Goal: Task Accomplishment & Management: Manage account settings

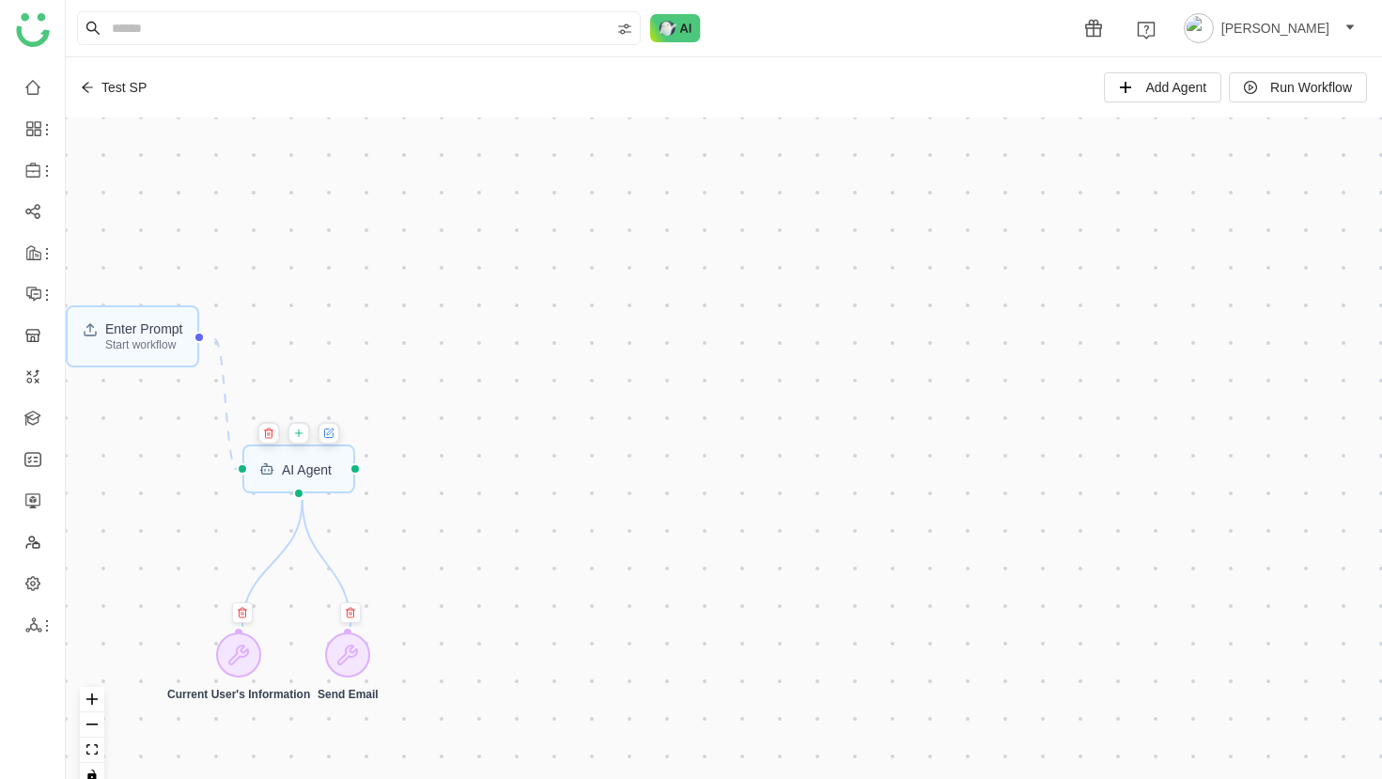
click at [90, 90] on icon at bounding box center [87, 87] width 13 height 13
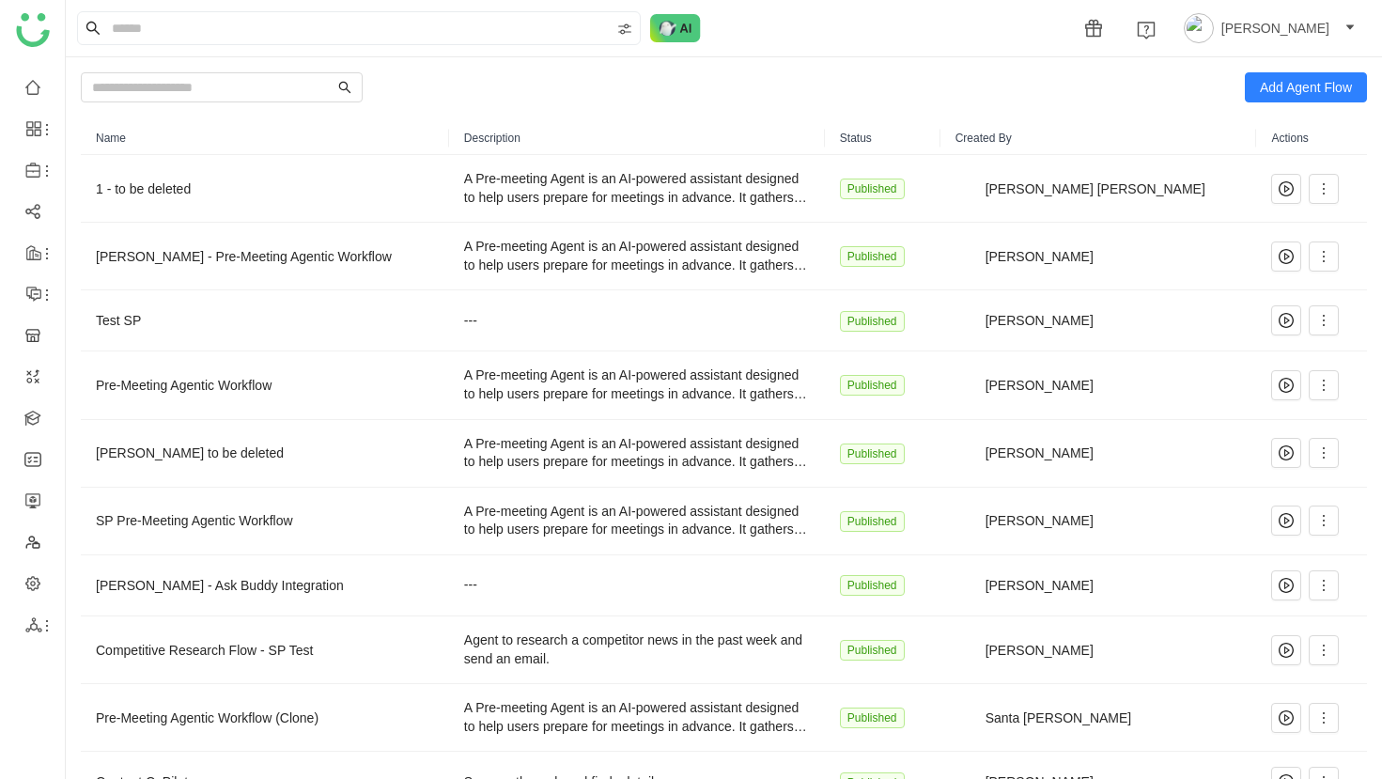
scroll to position [109, 0]
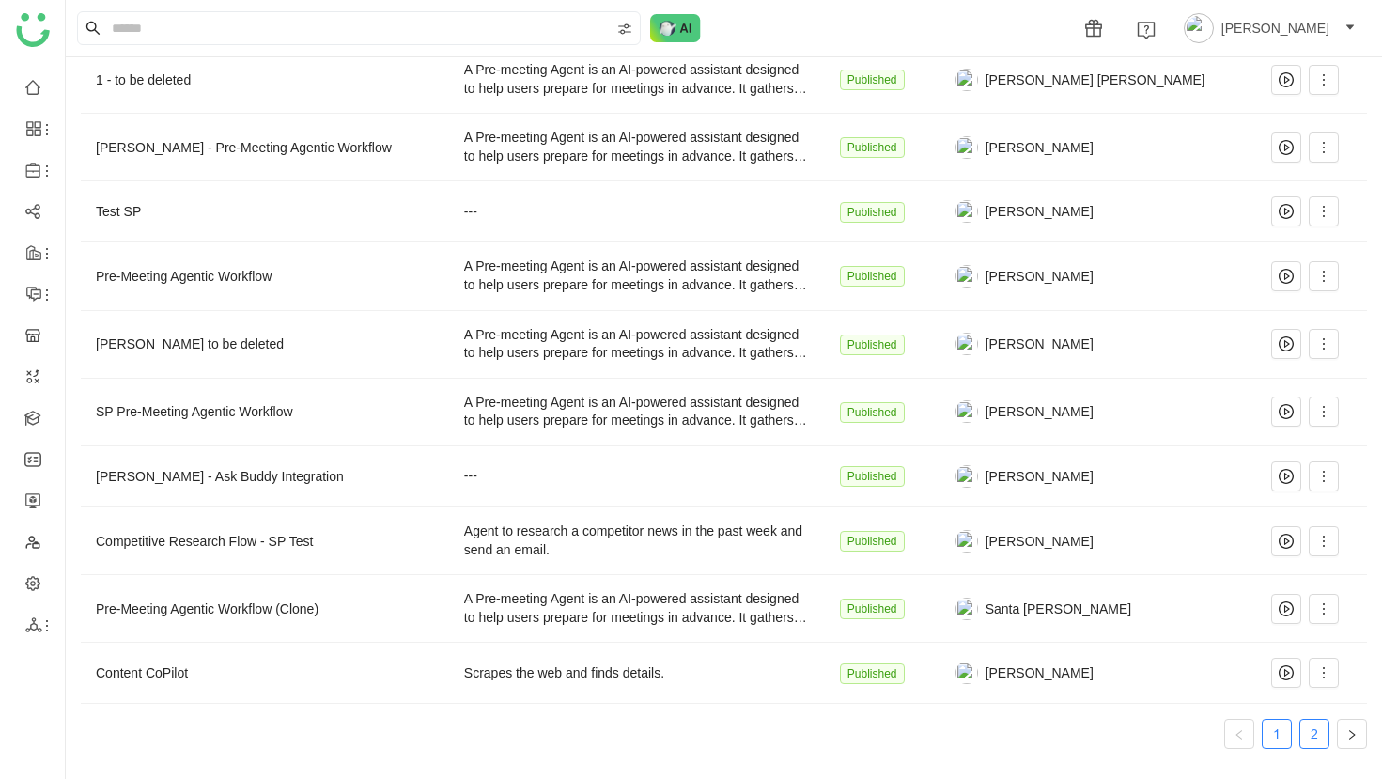
click at [1314, 726] on link "2" at bounding box center [1315, 734] width 28 height 28
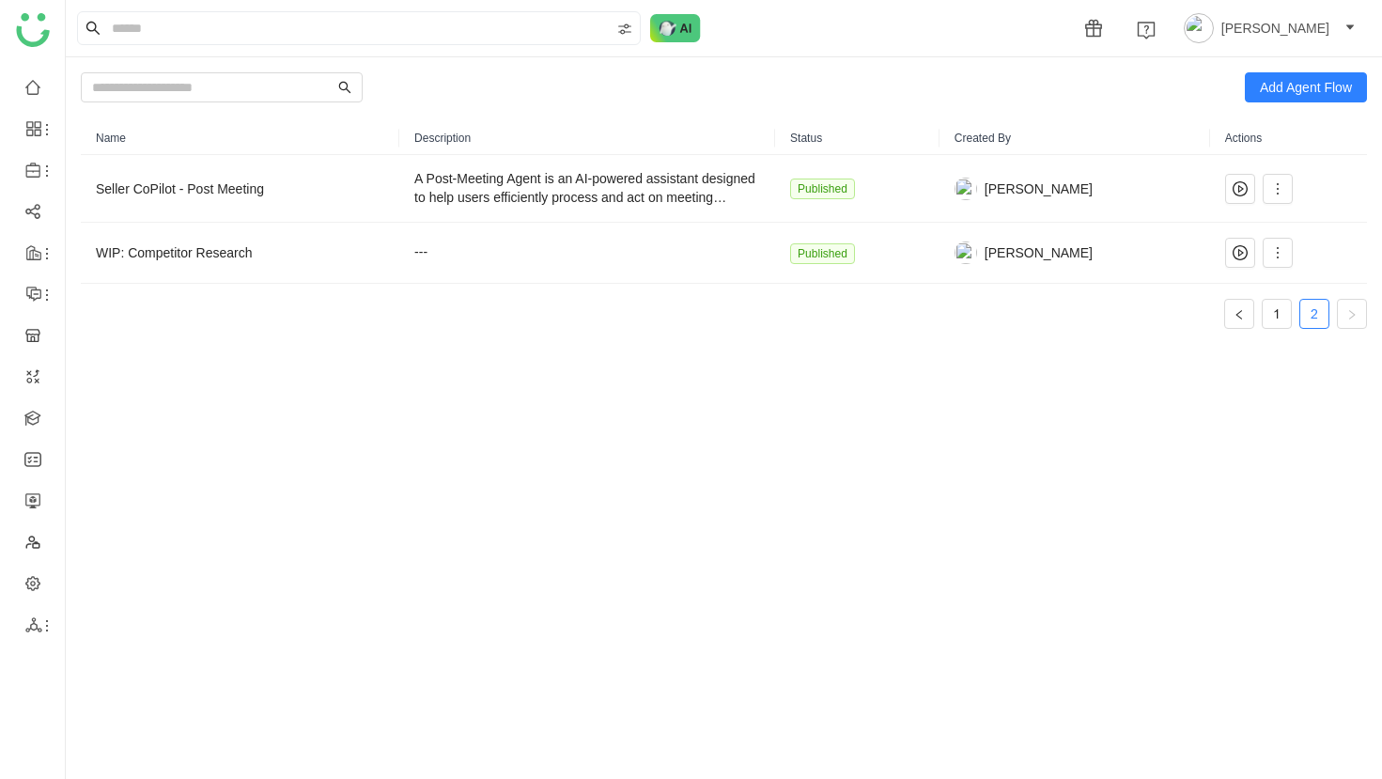
click at [1292, 319] on ul "1 2" at bounding box center [1296, 314] width 143 height 30
click at [1280, 311] on link "1" at bounding box center [1277, 314] width 28 height 28
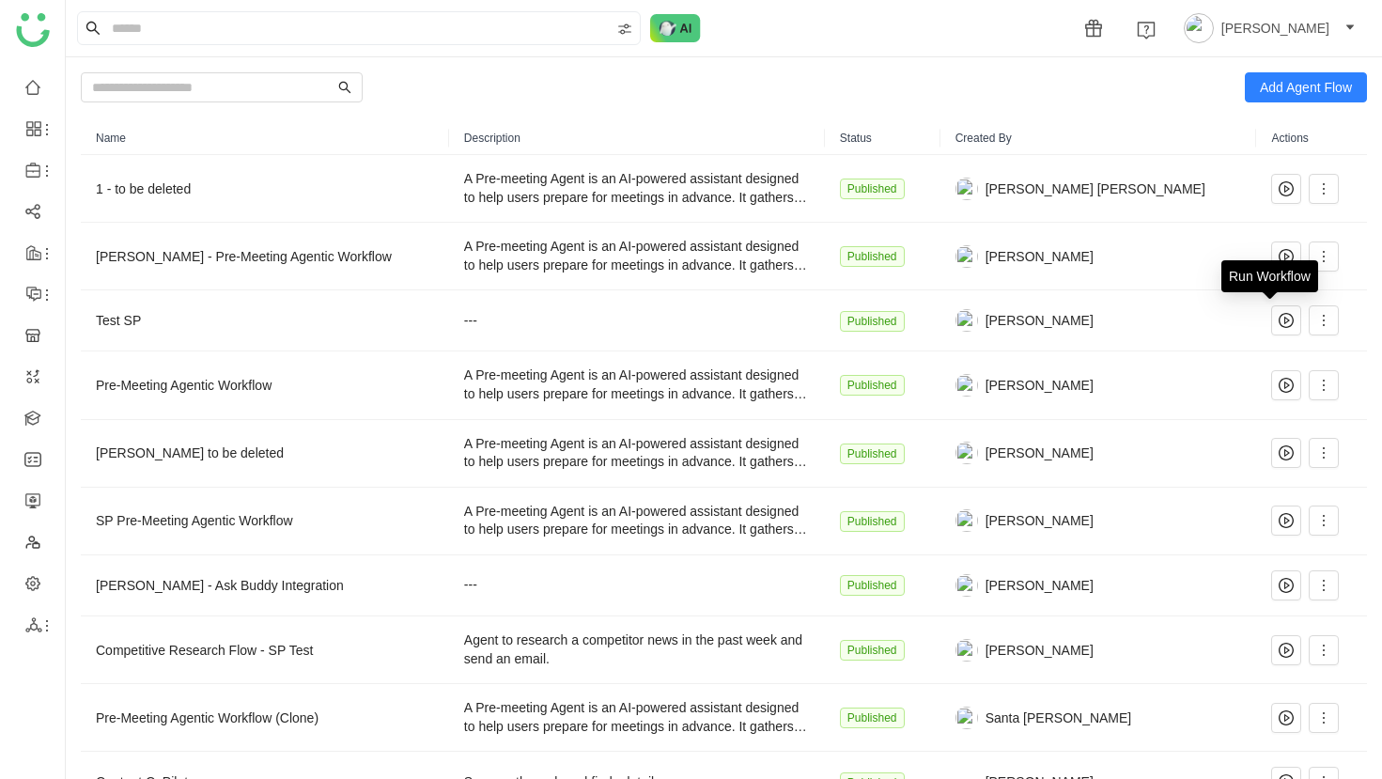
scroll to position [109, 0]
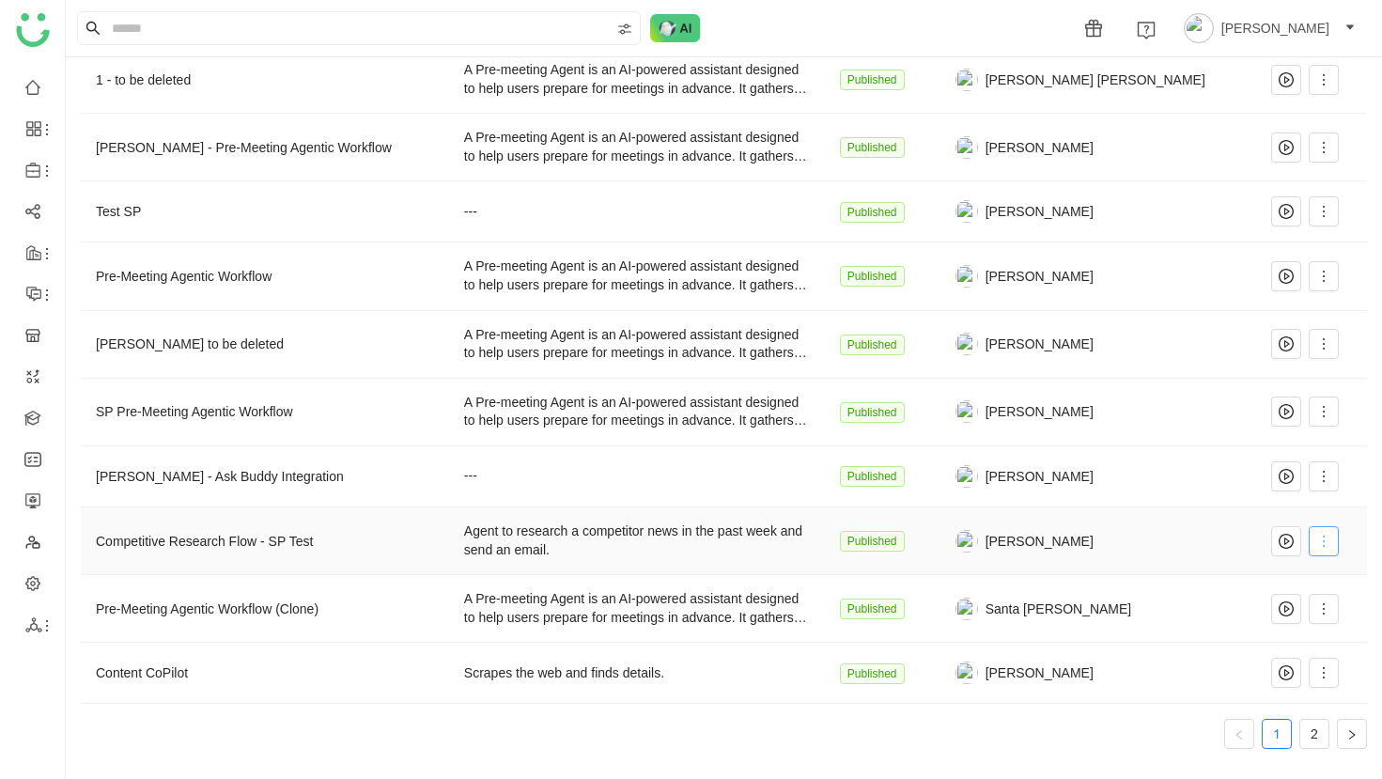
click at [1320, 545] on span at bounding box center [1324, 541] width 28 height 15
click at [1304, 565] on li "Edit" at bounding box center [1267, 579] width 113 height 36
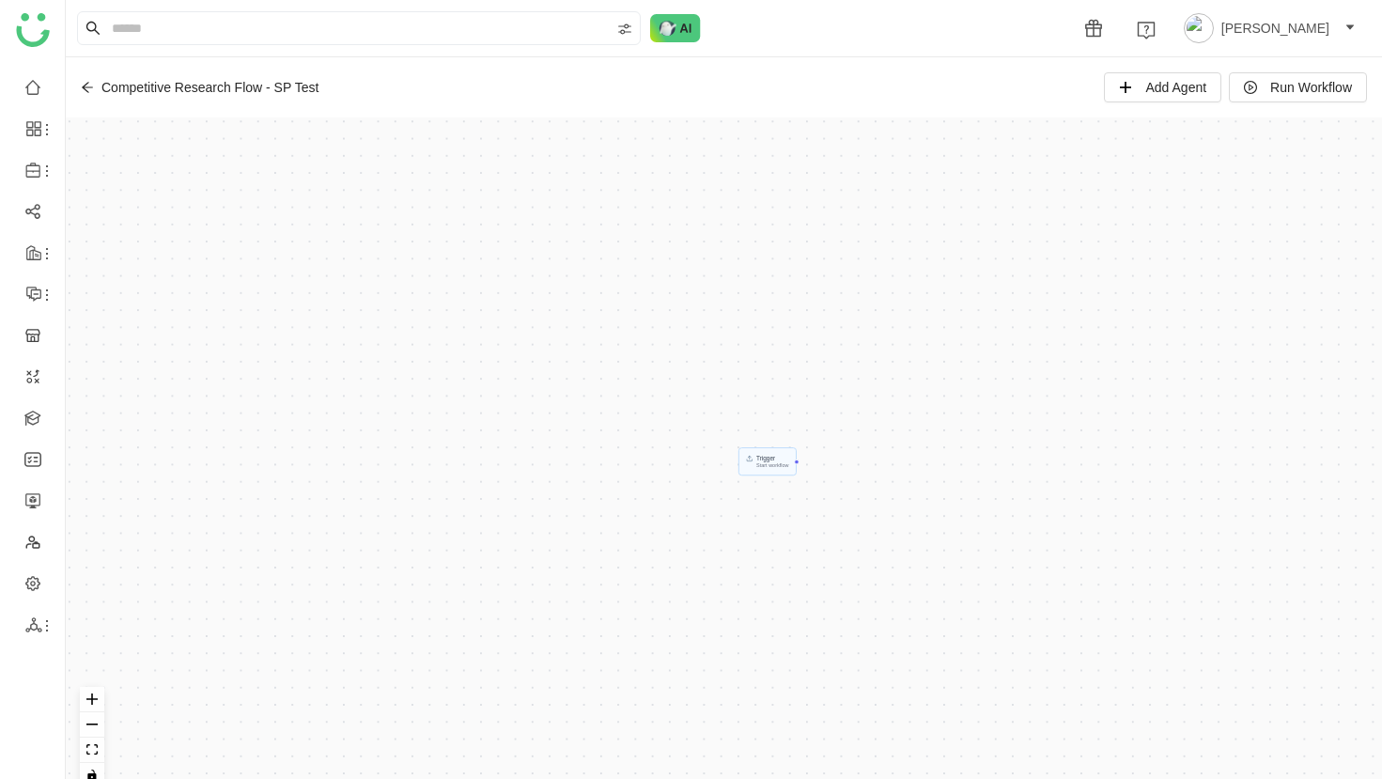
click at [84, 87] on icon at bounding box center [87, 87] width 13 height 13
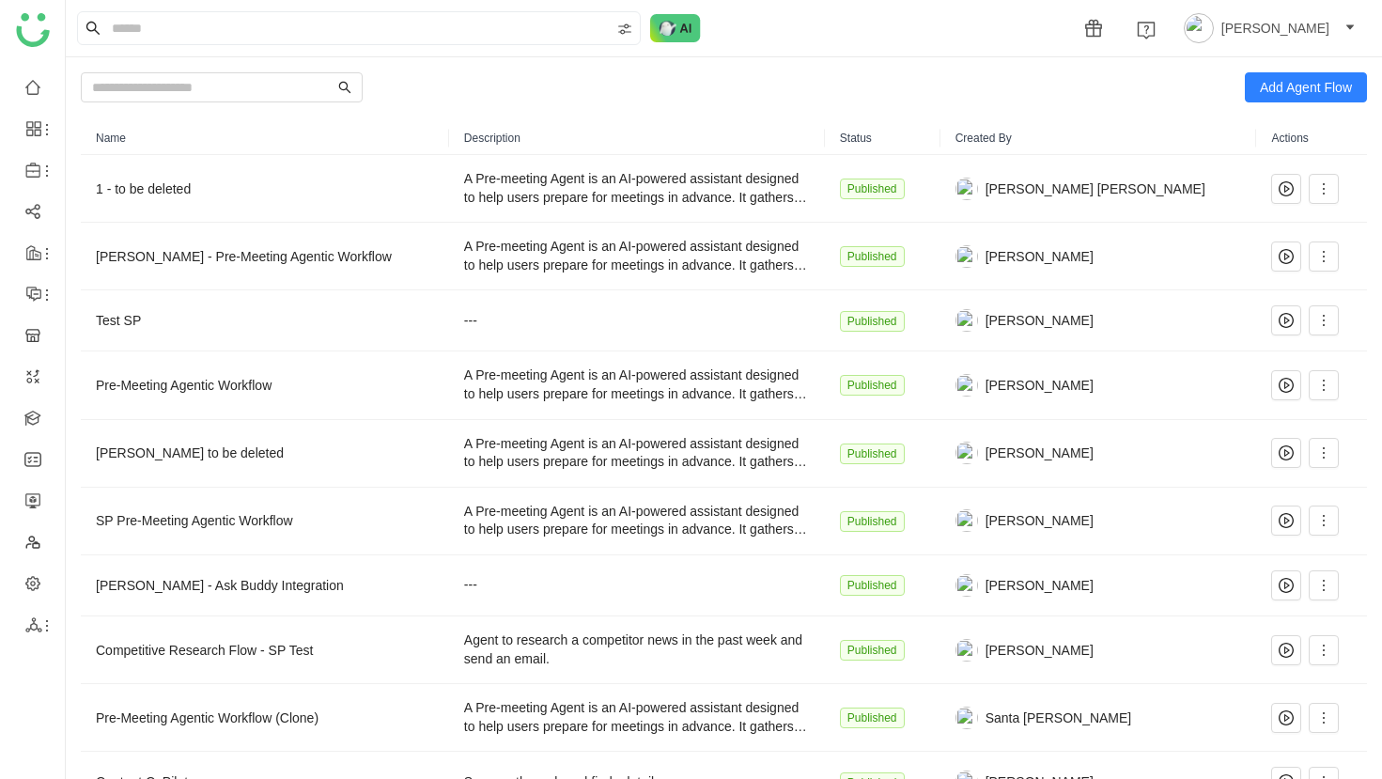
click at [994, 139] on th "Created By" at bounding box center [1099, 138] width 317 height 34
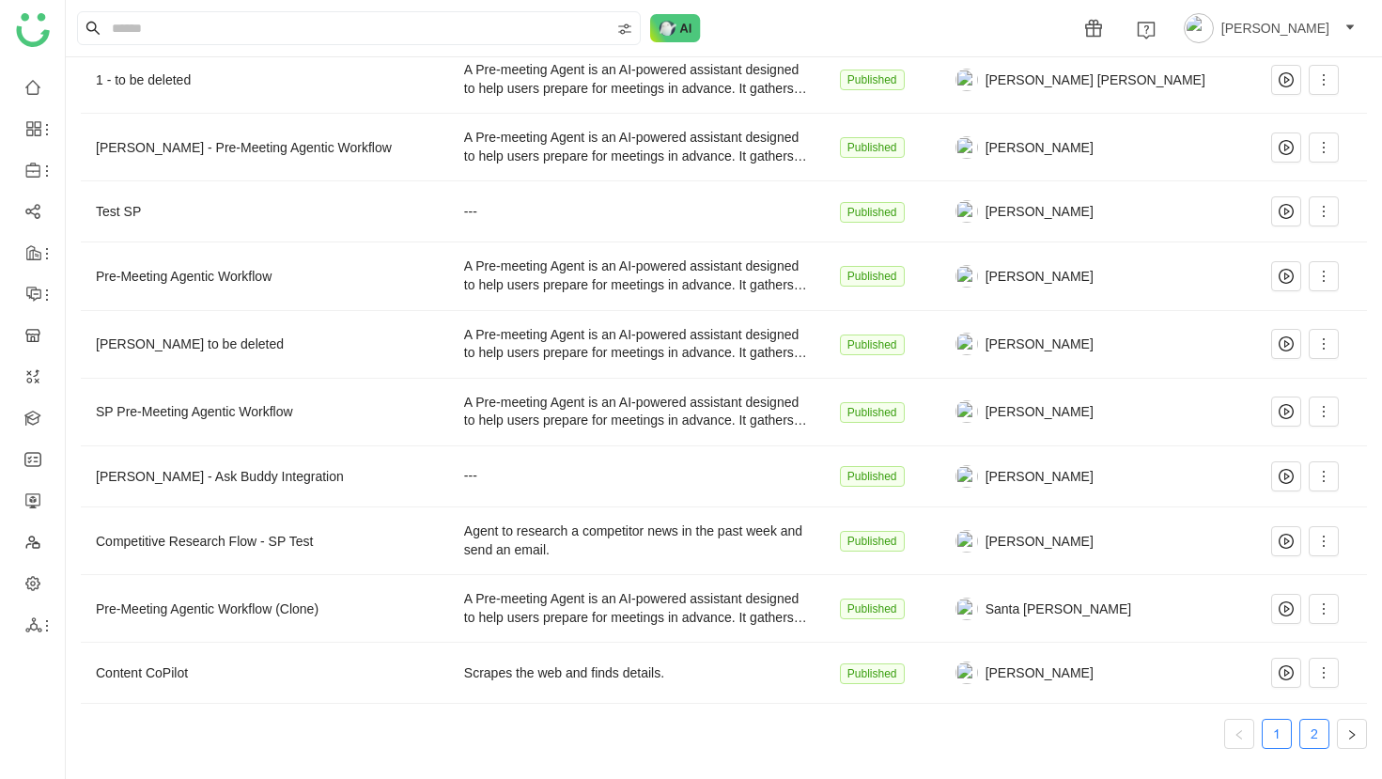
click at [1308, 741] on link "2" at bounding box center [1315, 734] width 28 height 28
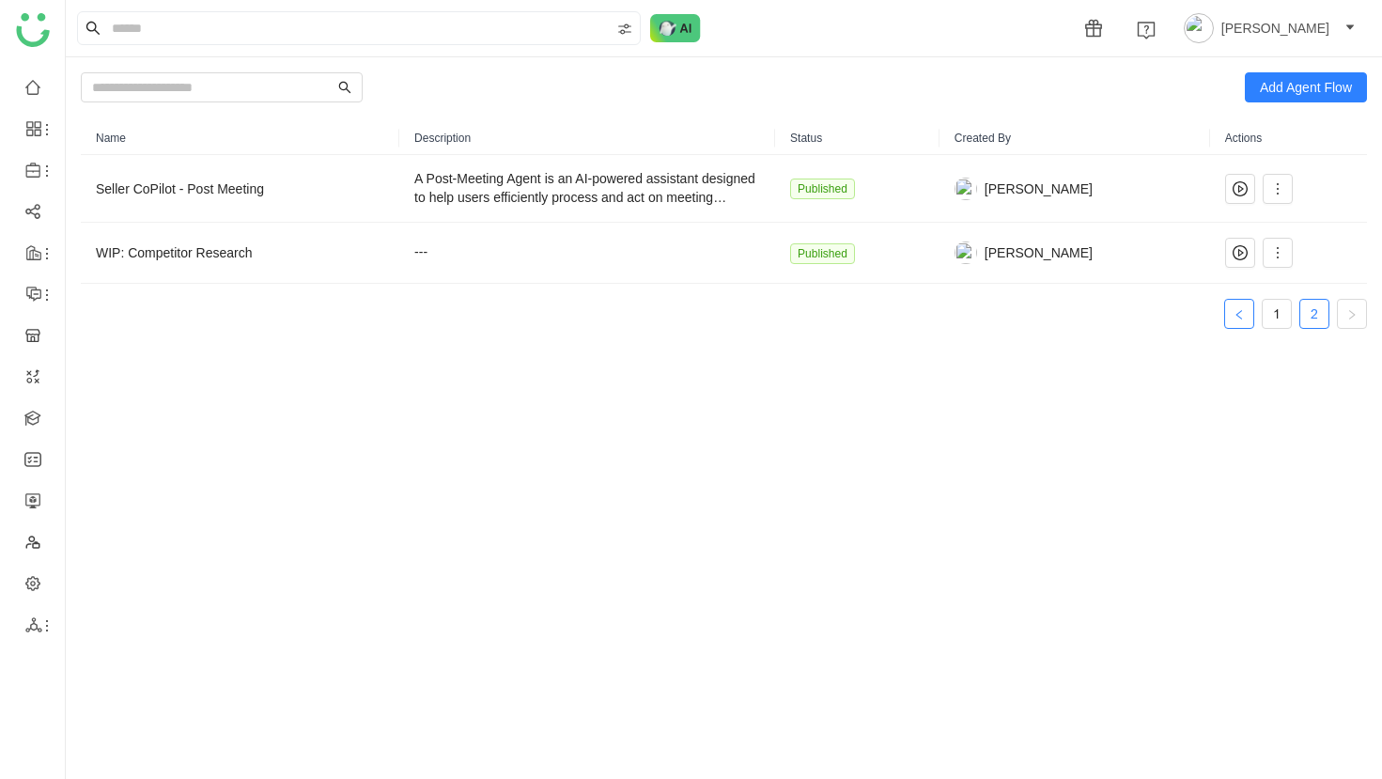
click at [1248, 320] on button "button" at bounding box center [1240, 314] width 30 height 30
